Goal: Find contact information: Obtain details needed to contact an individual or organization

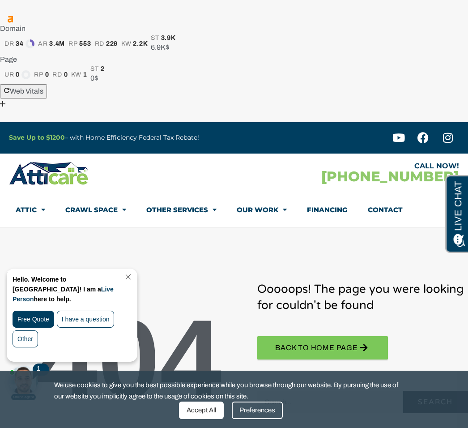
click at [133, 277] on link "Close Chat" at bounding box center [127, 276] width 12 height 7
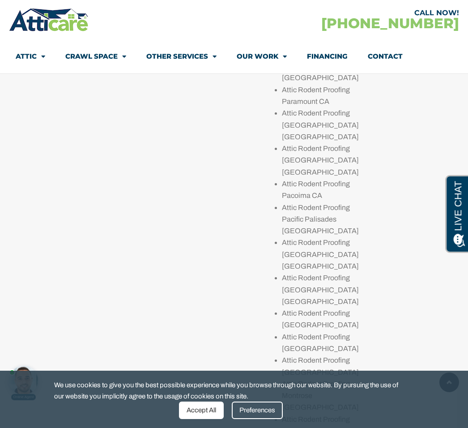
scroll to position [10472, 0]
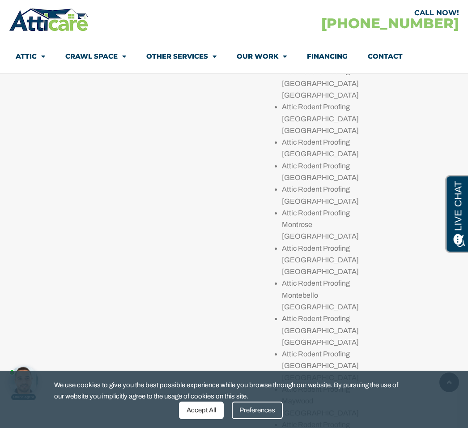
click at [446, 384] on div "We use cookies to give you the best possible experience while you browse throug…" at bounding box center [234, 399] width 468 height 57
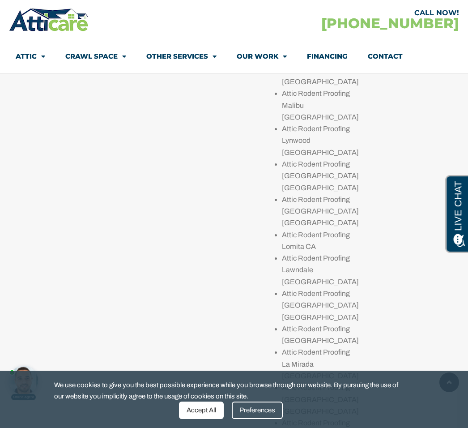
scroll to position [11052, 0]
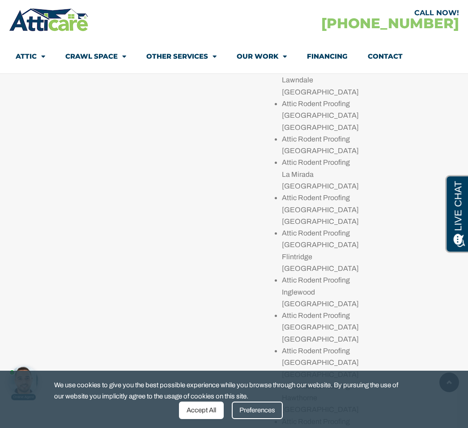
click at [389, 60] on link "Contact" at bounding box center [385, 56] width 35 height 21
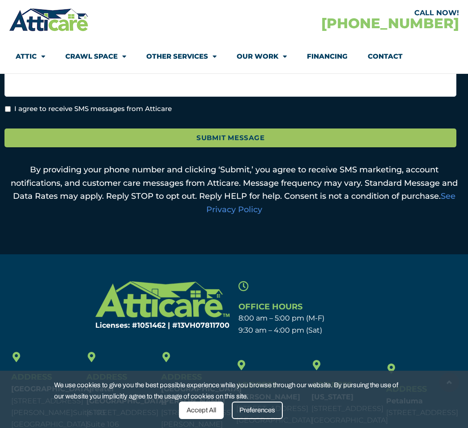
scroll to position [591, 0]
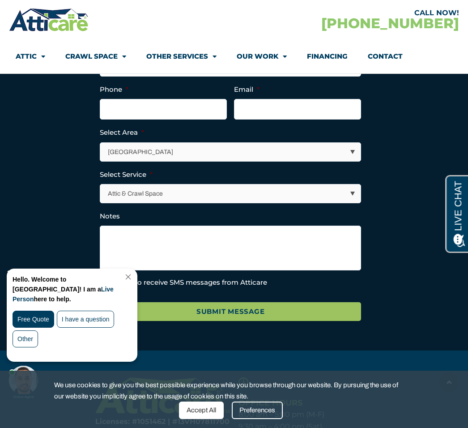
scroll to position [1559, 0]
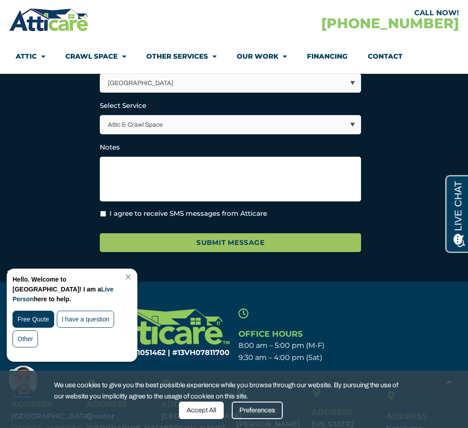
click at [134, 273] on div "Hello. Welcome to [GEOGRAPHIC_DATA]! I am a Live Person here to help. Free Quot…" at bounding box center [72, 315] width 130 height 92
click at [133, 274] on link "Close Chat" at bounding box center [127, 276] width 12 height 7
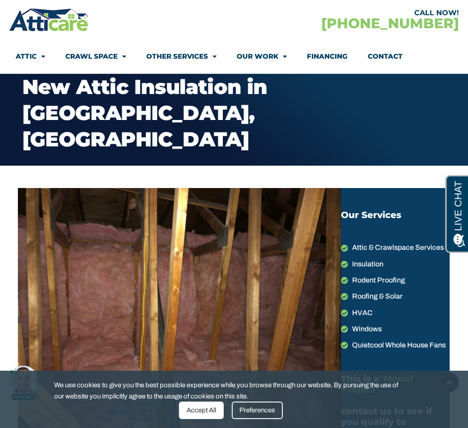
scroll to position [0, 0]
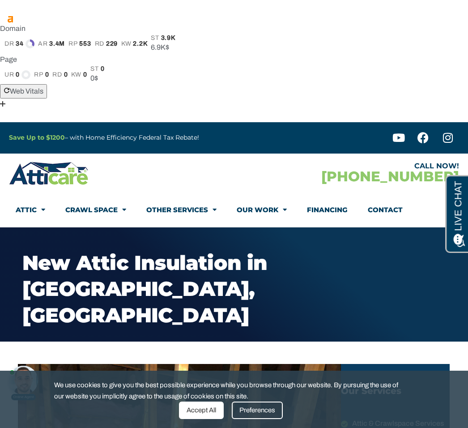
click at [389, 200] on link "Contact" at bounding box center [385, 210] width 35 height 21
